Goal: Navigation & Orientation: Find specific page/section

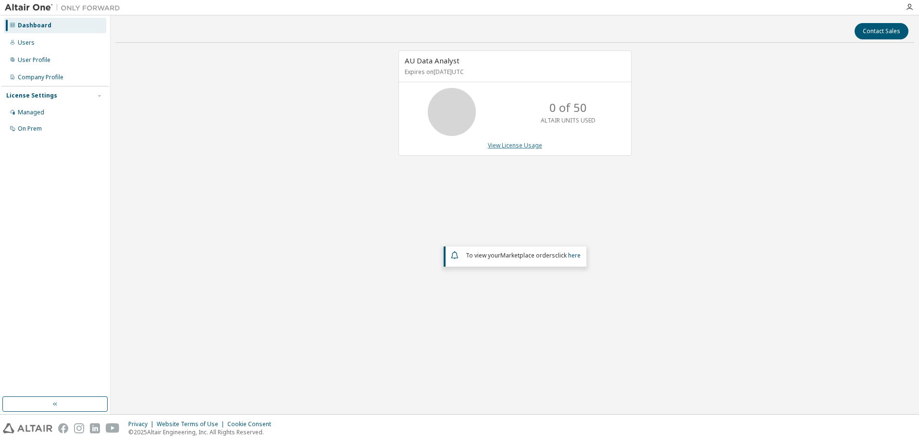
click at [508, 147] on link "View License Usage" at bounding box center [515, 145] width 54 height 8
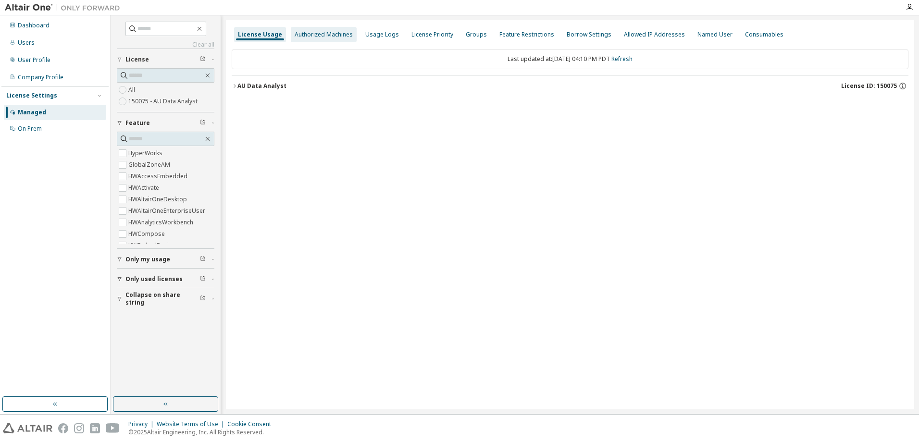
click at [327, 37] on div "Authorized Machines" at bounding box center [324, 35] width 58 height 8
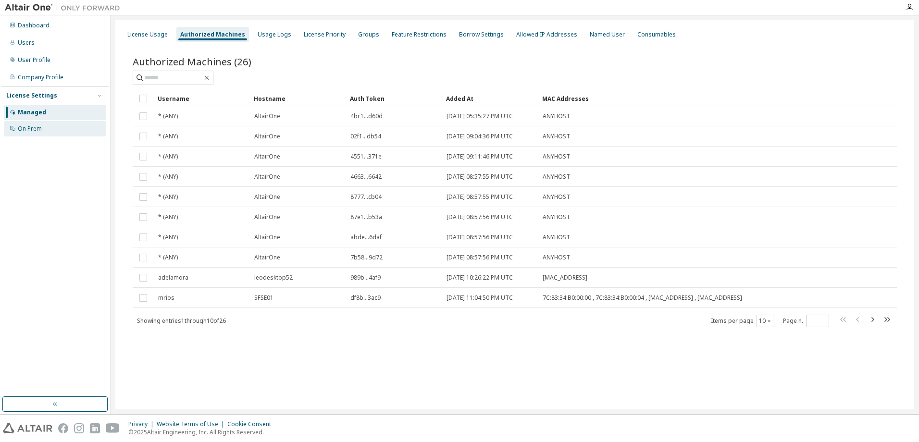
click at [41, 135] on div "On Prem" at bounding box center [55, 128] width 102 height 15
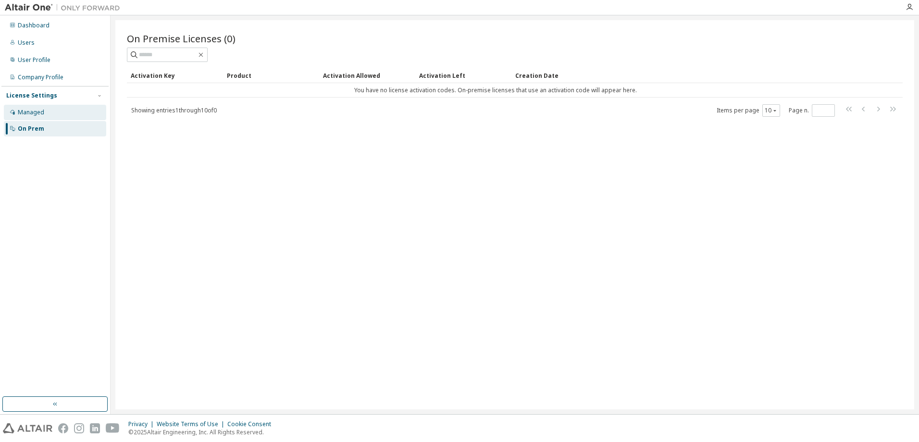
click at [40, 116] on div "Managed" at bounding box center [31, 113] width 26 height 8
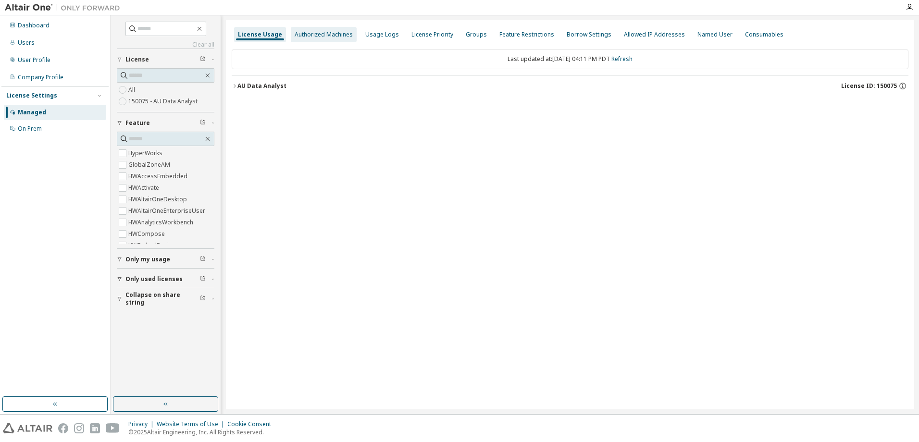
click at [341, 31] on div "Authorized Machines" at bounding box center [324, 35] width 58 height 8
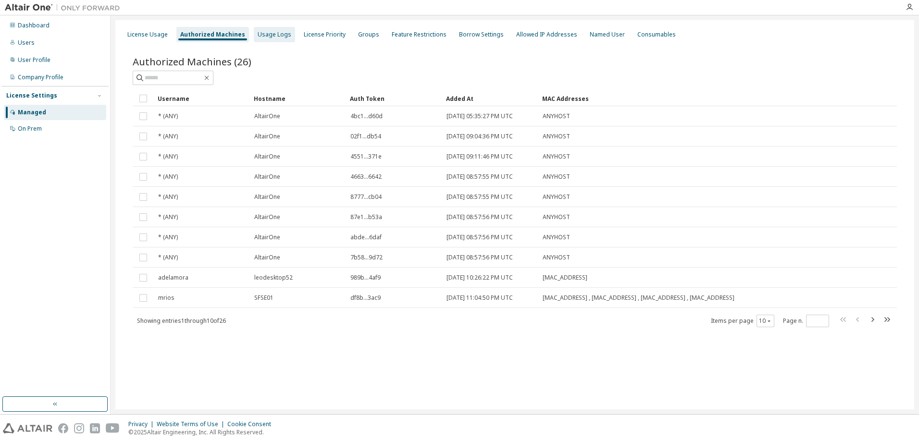
click at [274, 35] on div "Usage Logs" at bounding box center [275, 35] width 34 height 8
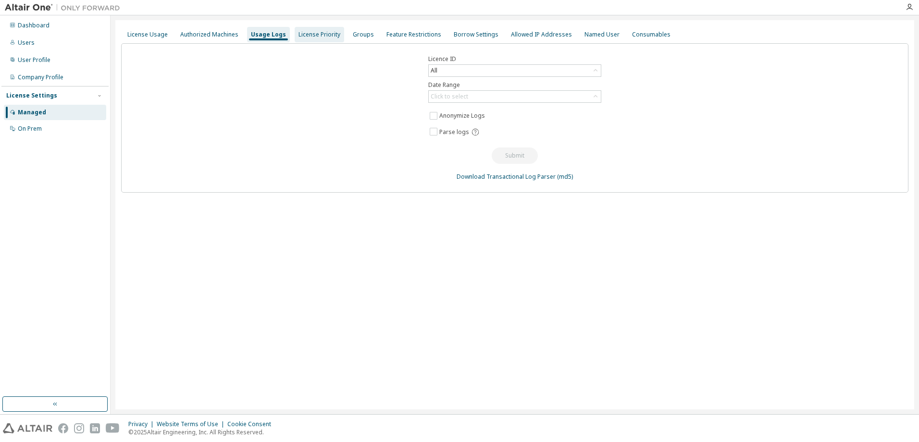
click at [309, 38] on div "License Priority" at bounding box center [319, 35] width 42 height 8
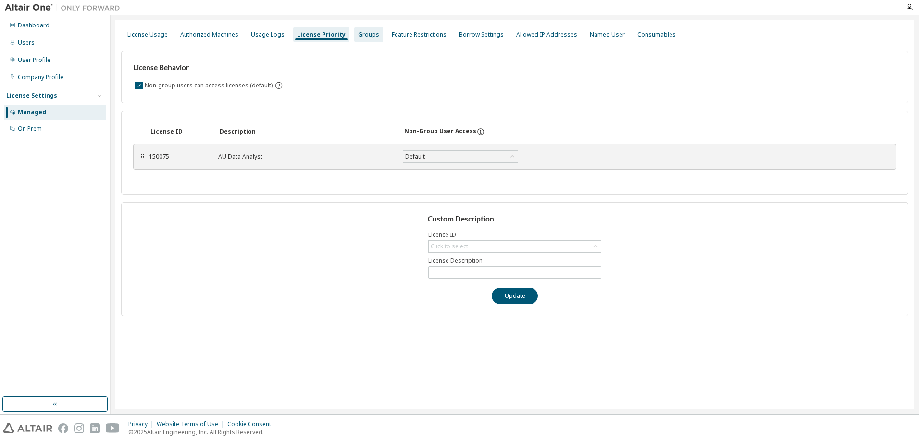
click at [365, 38] on div "Groups" at bounding box center [368, 34] width 29 height 15
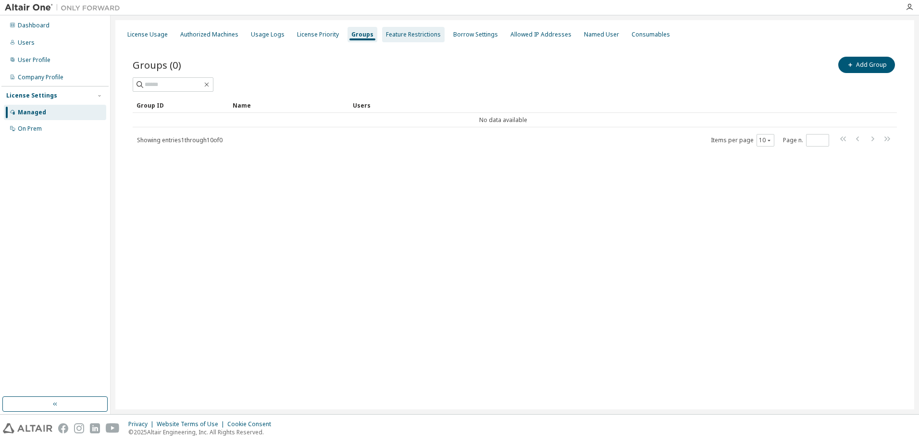
click at [392, 38] on div "Feature Restrictions" at bounding box center [413, 35] width 55 height 8
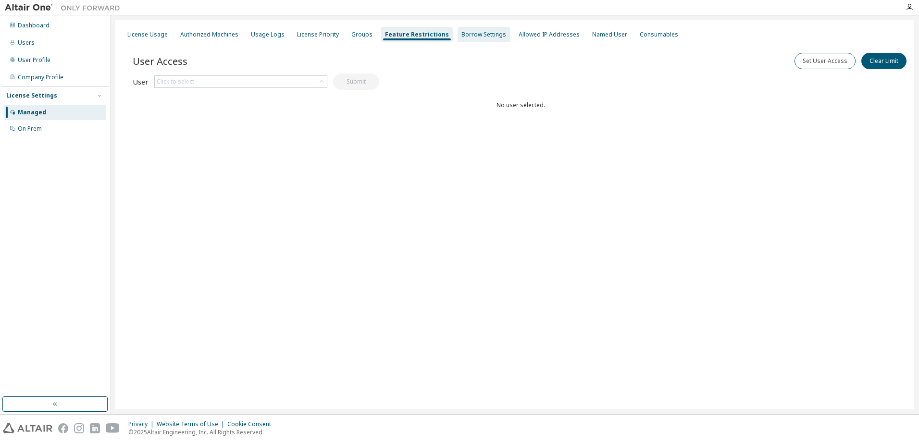
click at [470, 38] on div "Borrow Settings" at bounding box center [483, 35] width 45 height 8
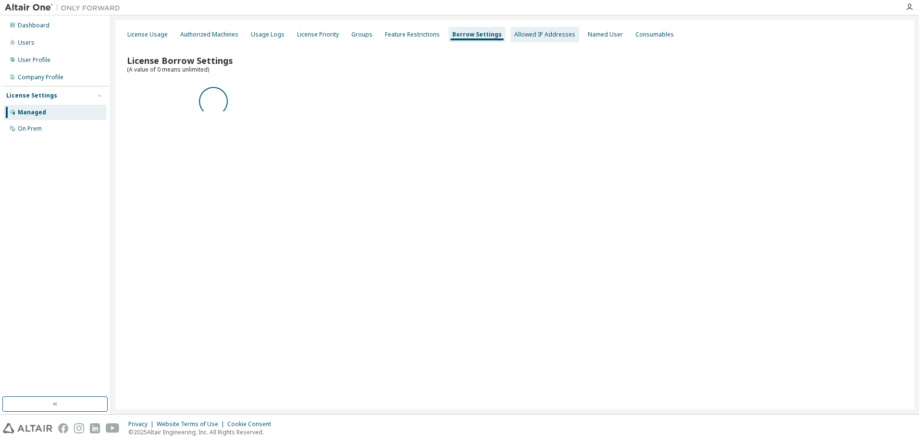
click at [524, 38] on div "Allowed IP Addresses" at bounding box center [544, 35] width 61 height 8
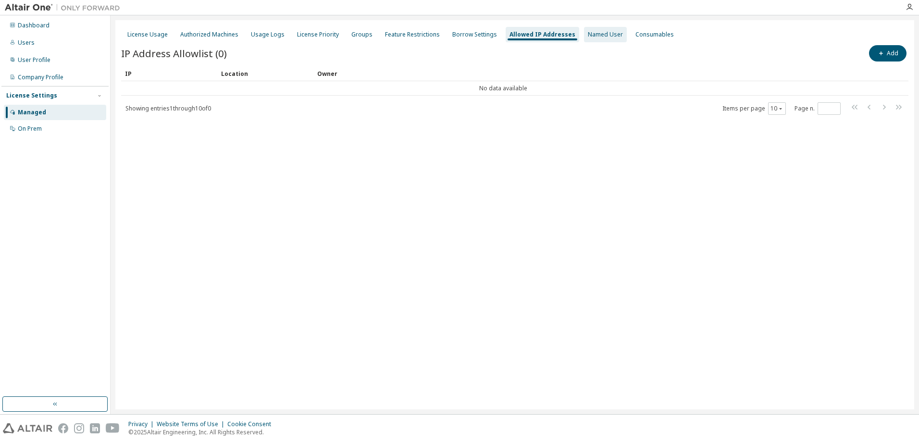
click at [603, 37] on div "Named User" at bounding box center [605, 35] width 35 height 8
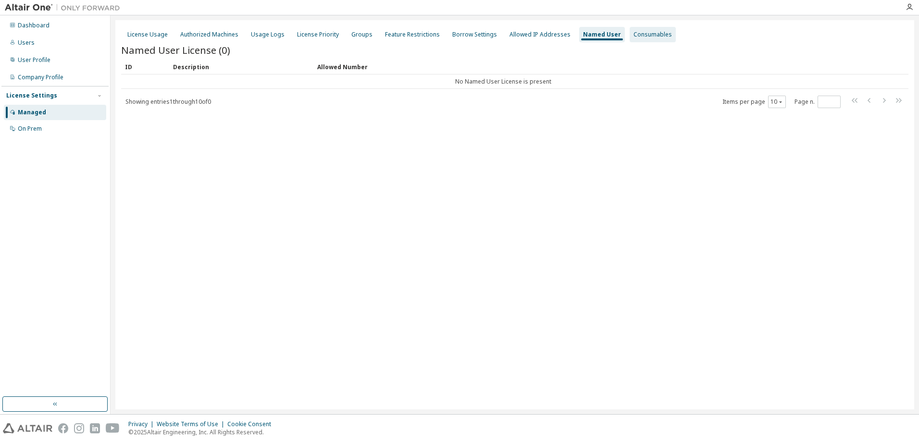
click at [633, 36] on div "Consumables" at bounding box center [652, 35] width 38 height 8
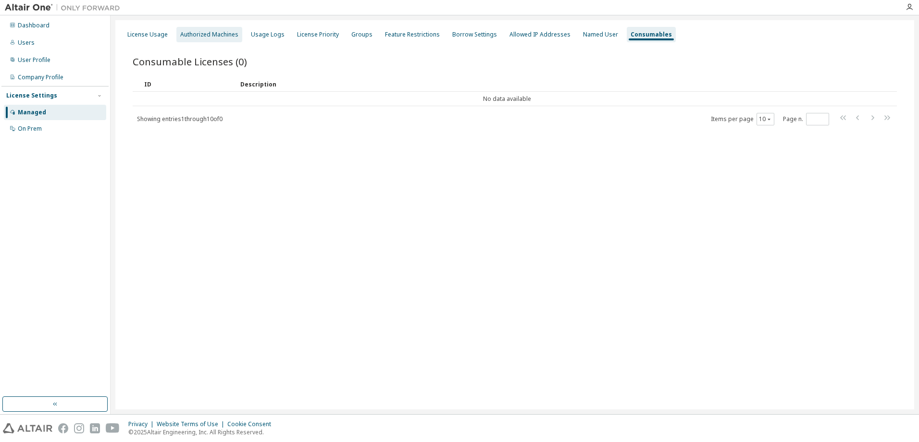
click at [192, 34] on div "Authorized Machines" at bounding box center [209, 35] width 58 height 8
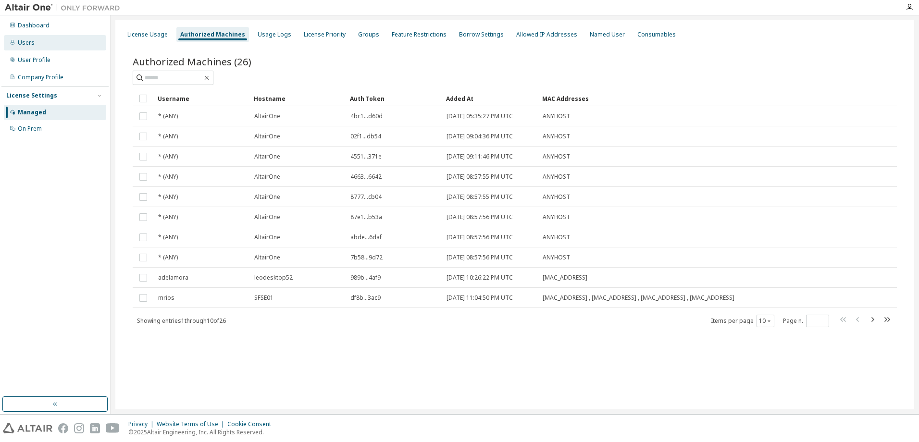
click at [35, 43] on div "Users" at bounding box center [55, 42] width 102 height 15
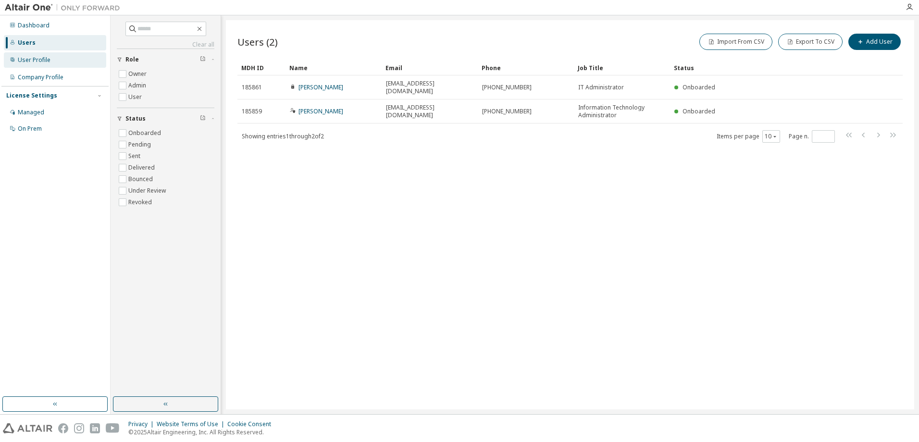
click at [50, 61] on div "User Profile" at bounding box center [55, 59] width 102 height 15
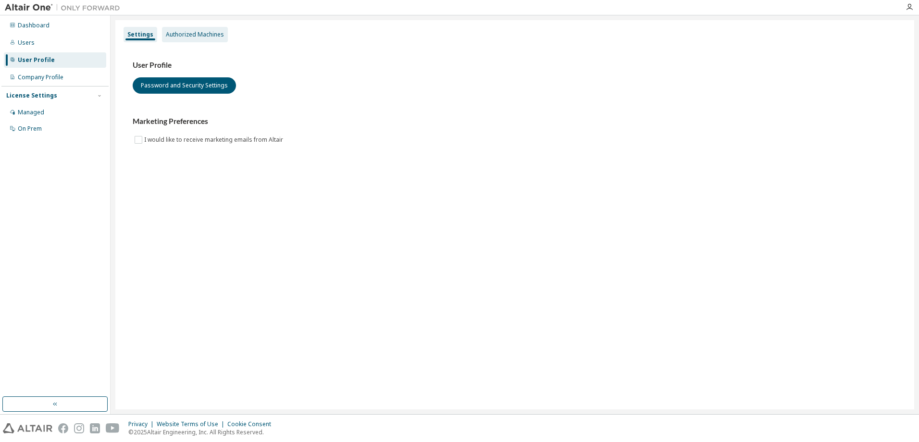
click at [209, 33] on div "Authorized Machines" at bounding box center [195, 35] width 58 height 8
